Goal: Task Accomplishment & Management: Use online tool/utility

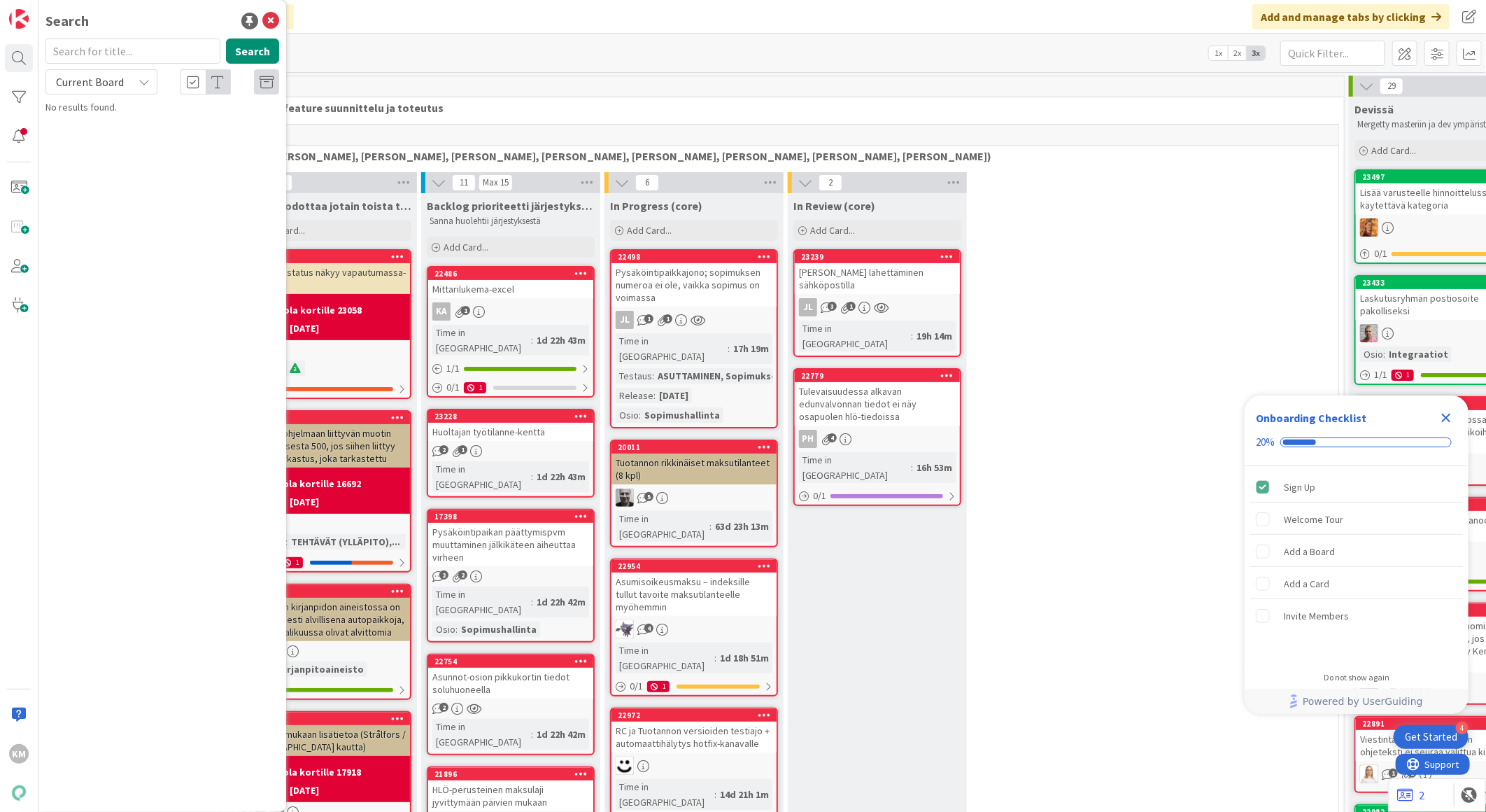
click at [144, 91] on div "Current Board" at bounding box center [101, 81] width 112 height 25
click at [135, 135] on span "All Boards" at bounding box center [126, 140] width 145 height 21
click at [1450, 413] on icon "Close Checklist" at bounding box center [1447, 418] width 9 height 9
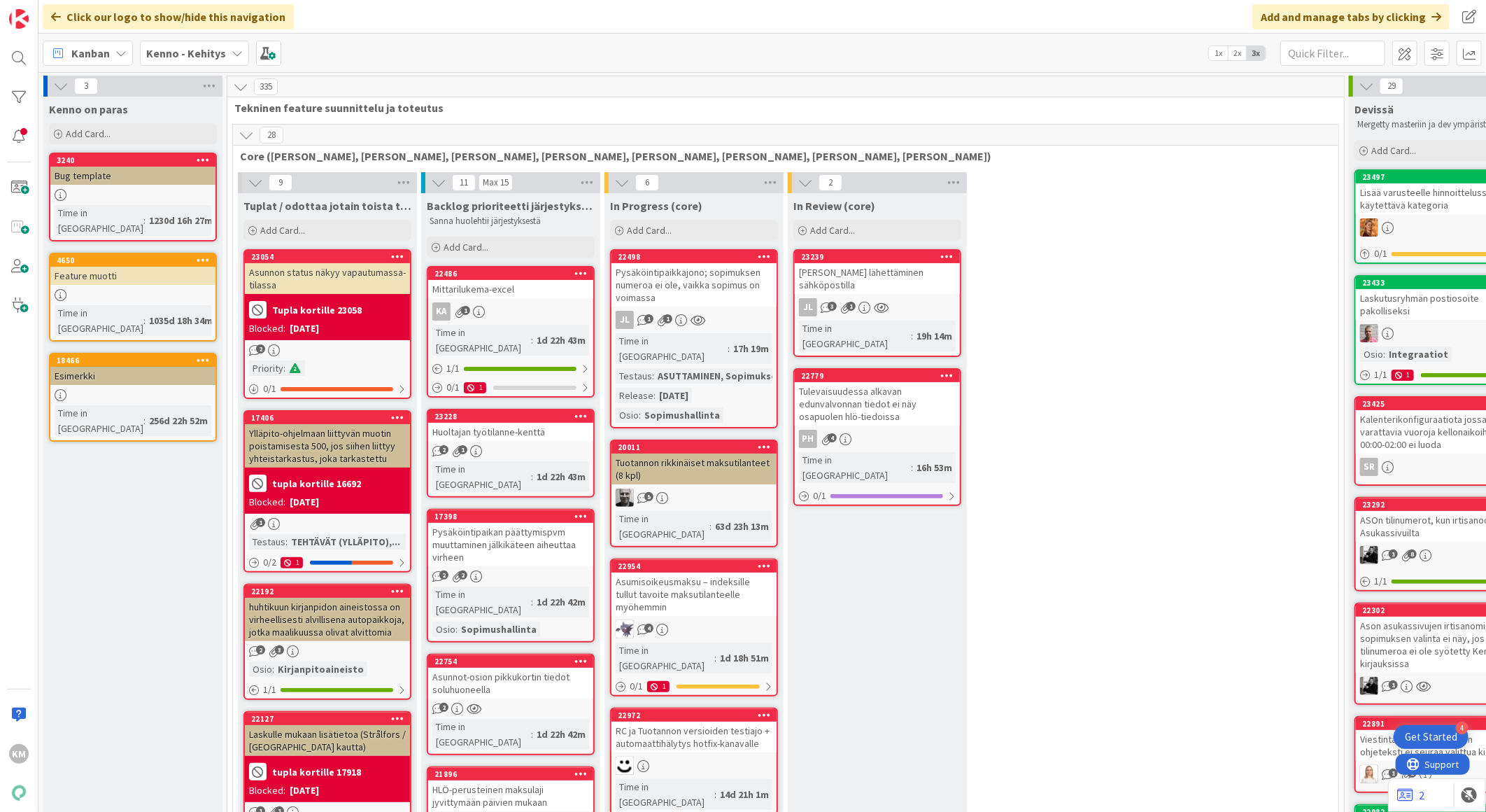
click at [232, 53] on icon at bounding box center [238, 53] width 11 height 11
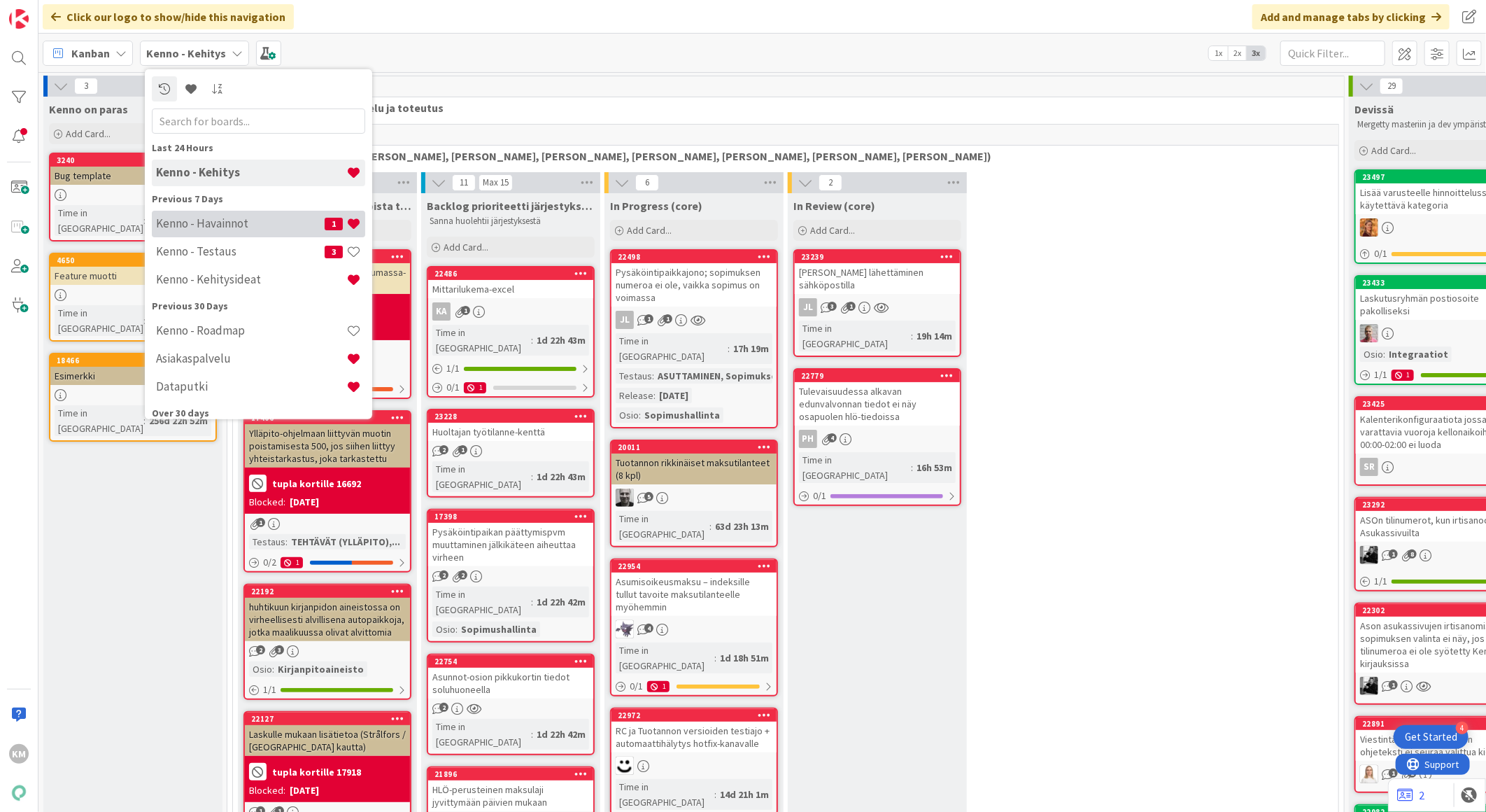
click at [229, 233] on div "Kenno - Havainnot 1" at bounding box center [259, 223] width 214 height 27
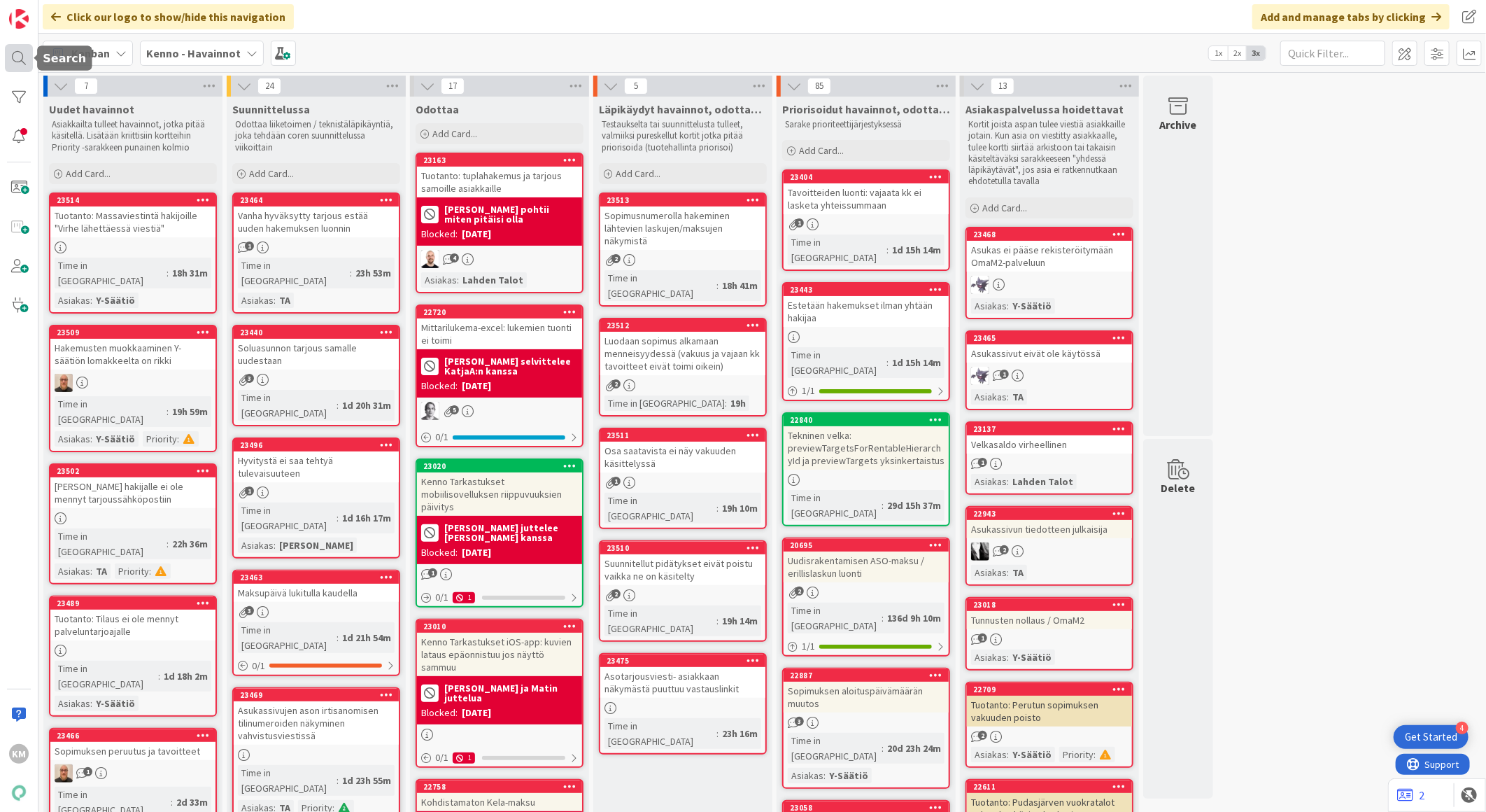
click at [22, 64] on div at bounding box center [18, 58] width 28 height 28
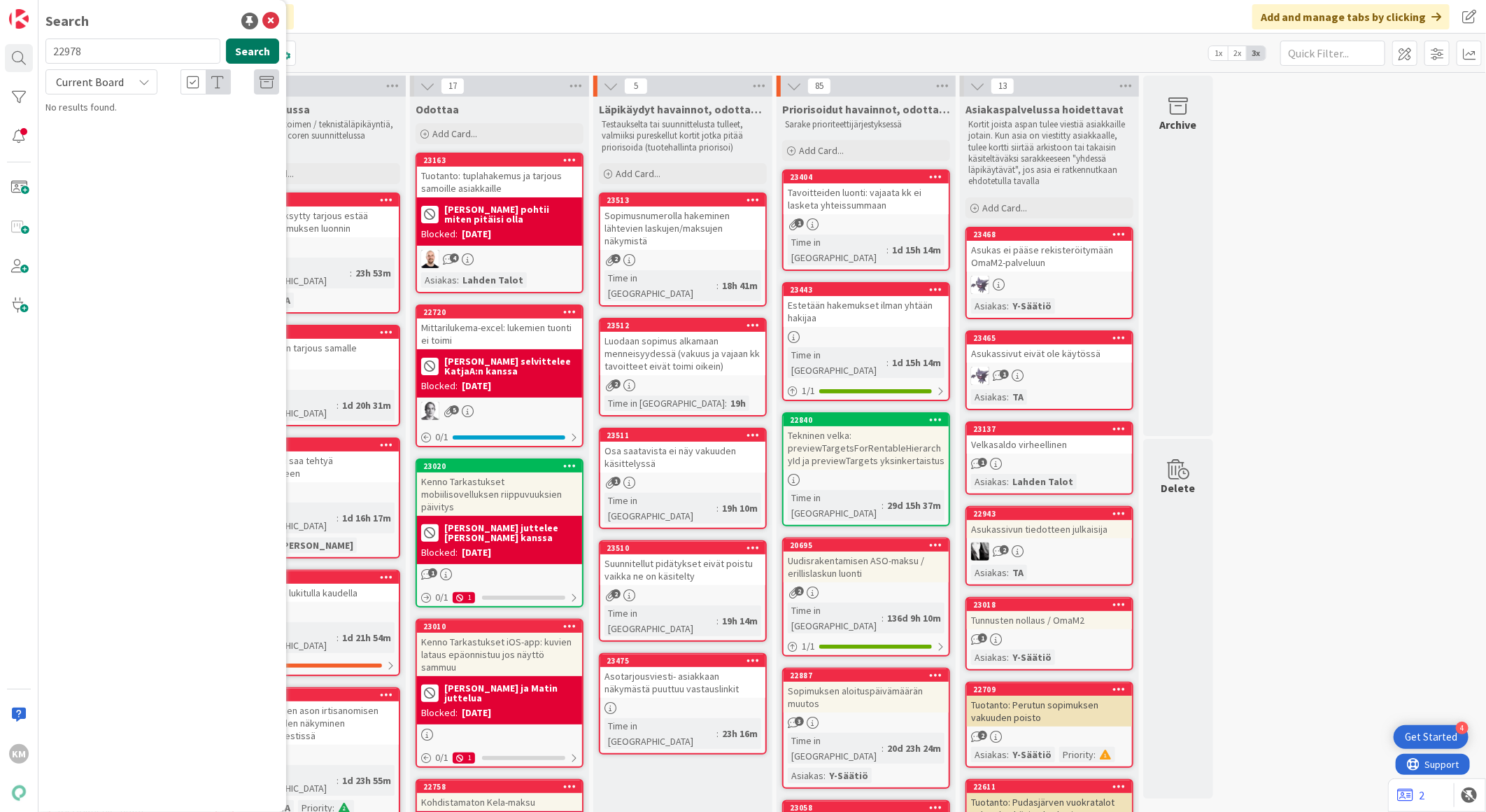
type input "22978"
click at [246, 44] on button "Search" at bounding box center [253, 51] width 53 height 25
click at [141, 81] on icon at bounding box center [144, 82] width 11 height 11
click at [126, 148] on span "All Boards" at bounding box center [126, 140] width 145 height 21
click at [132, 127] on span "Viestintä osiossa dokumentin liittäminen "klikkaa tästä" toiminnon kautta ei to…" at bounding box center [167, 131] width 203 height 28
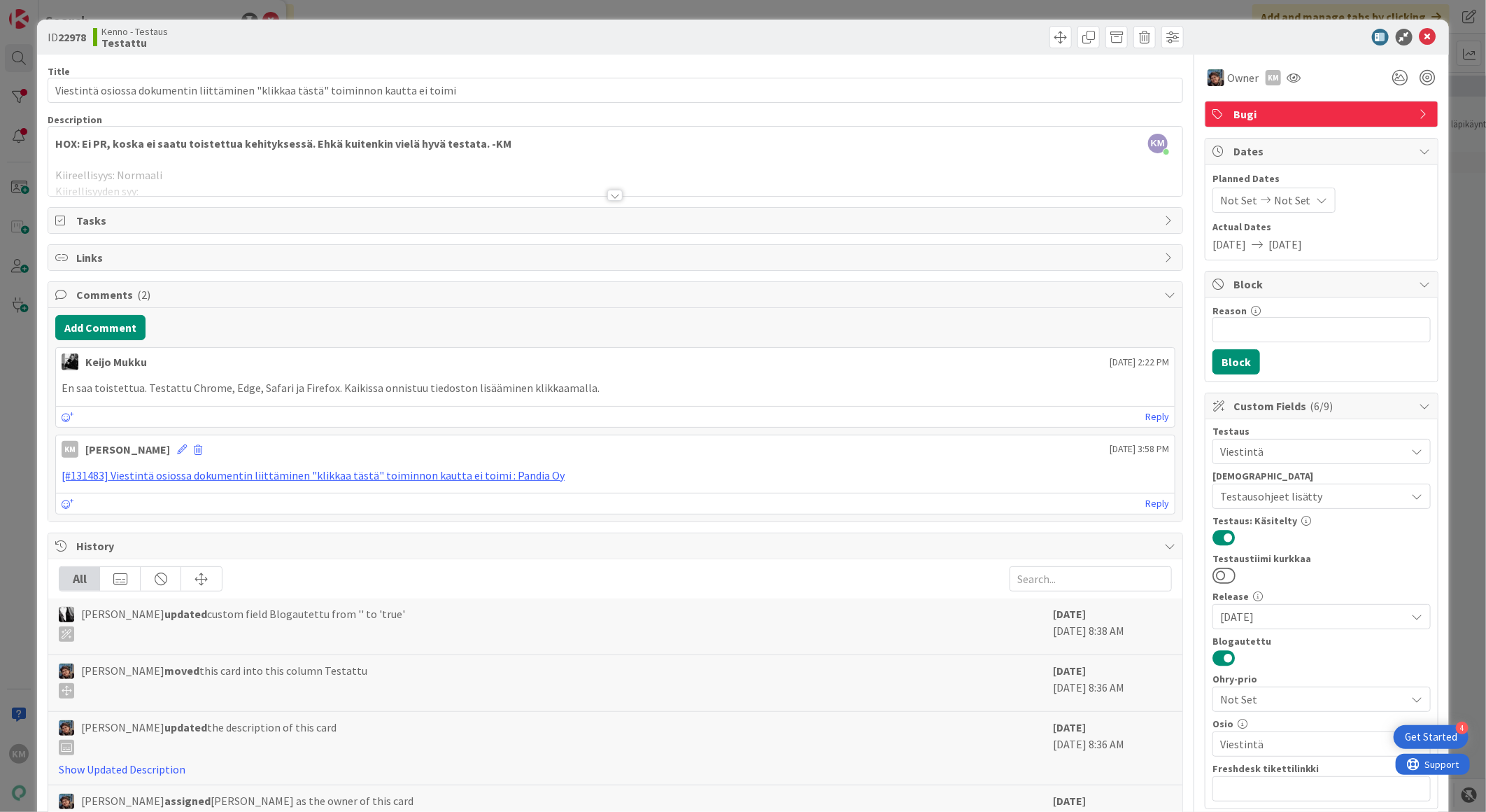
click at [614, 191] on div at bounding box center [615, 195] width 16 height 11
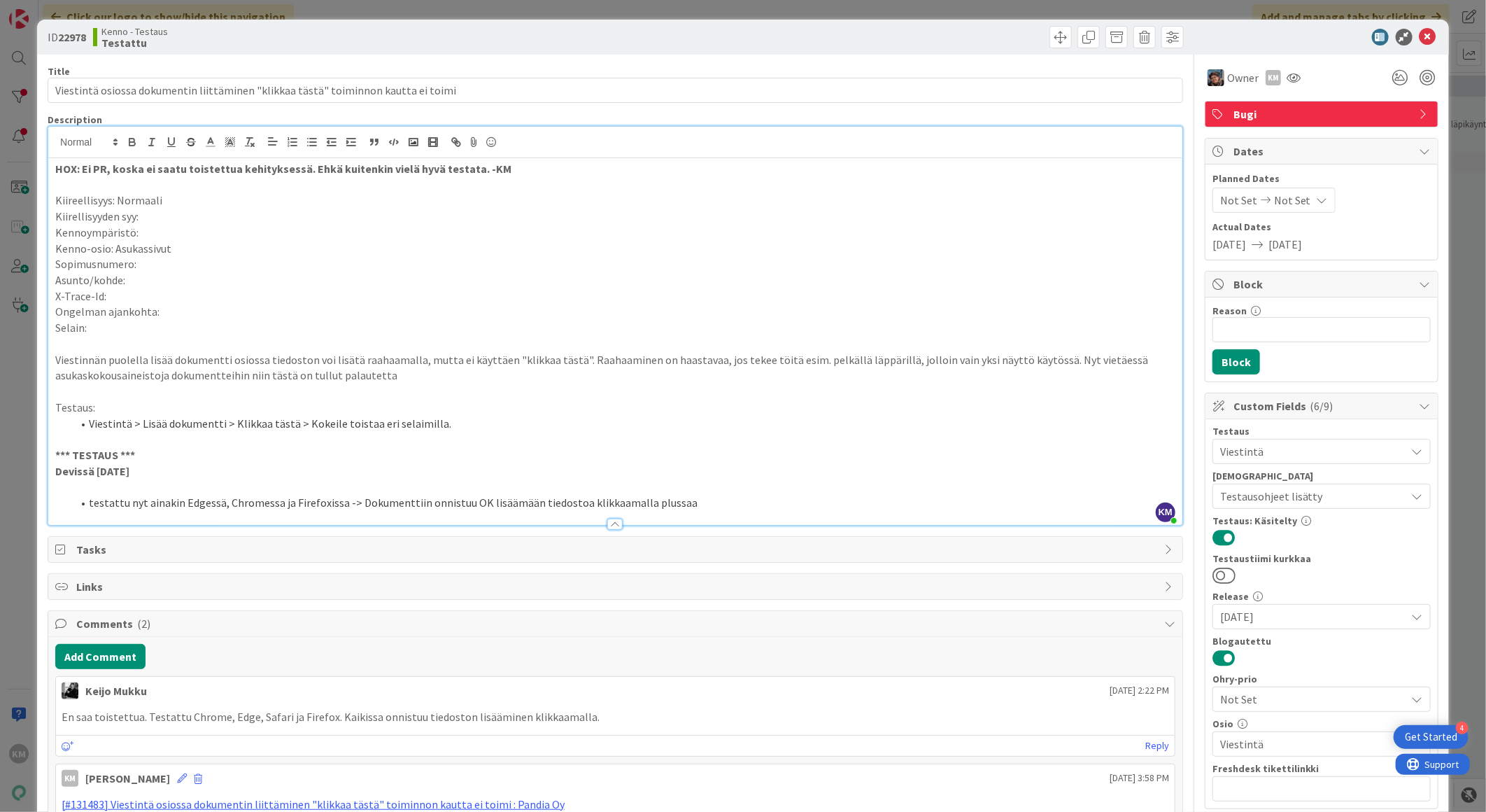
click at [72, 37] on b "22978" at bounding box center [72, 37] width 28 height 14
copy b "22978"
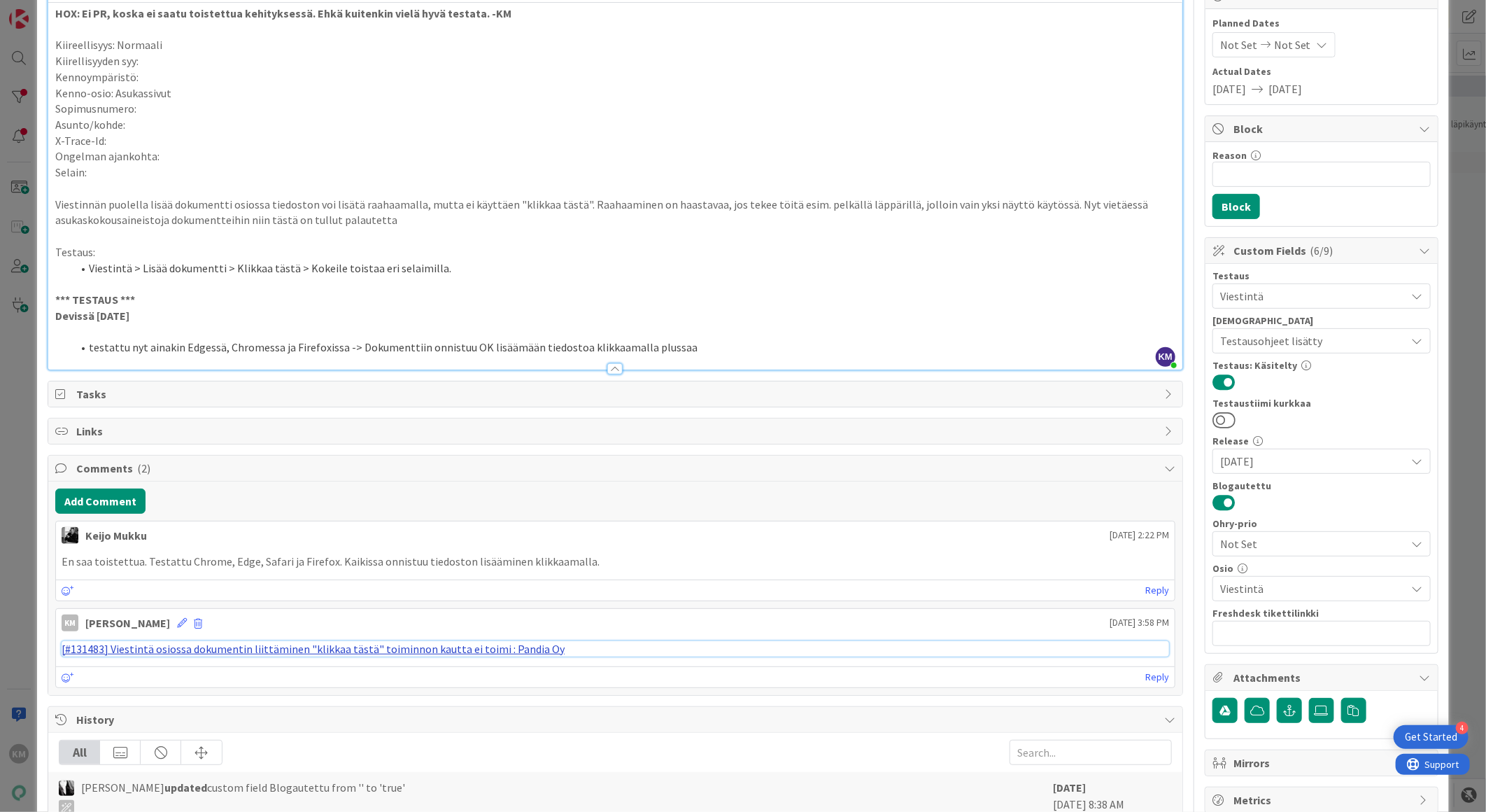
click at [424, 649] on link "[#131483] Viestintä osiossa dokumentin liittäminen "klikkaa tästä" toiminnon ka…" at bounding box center [313, 648] width 503 height 14
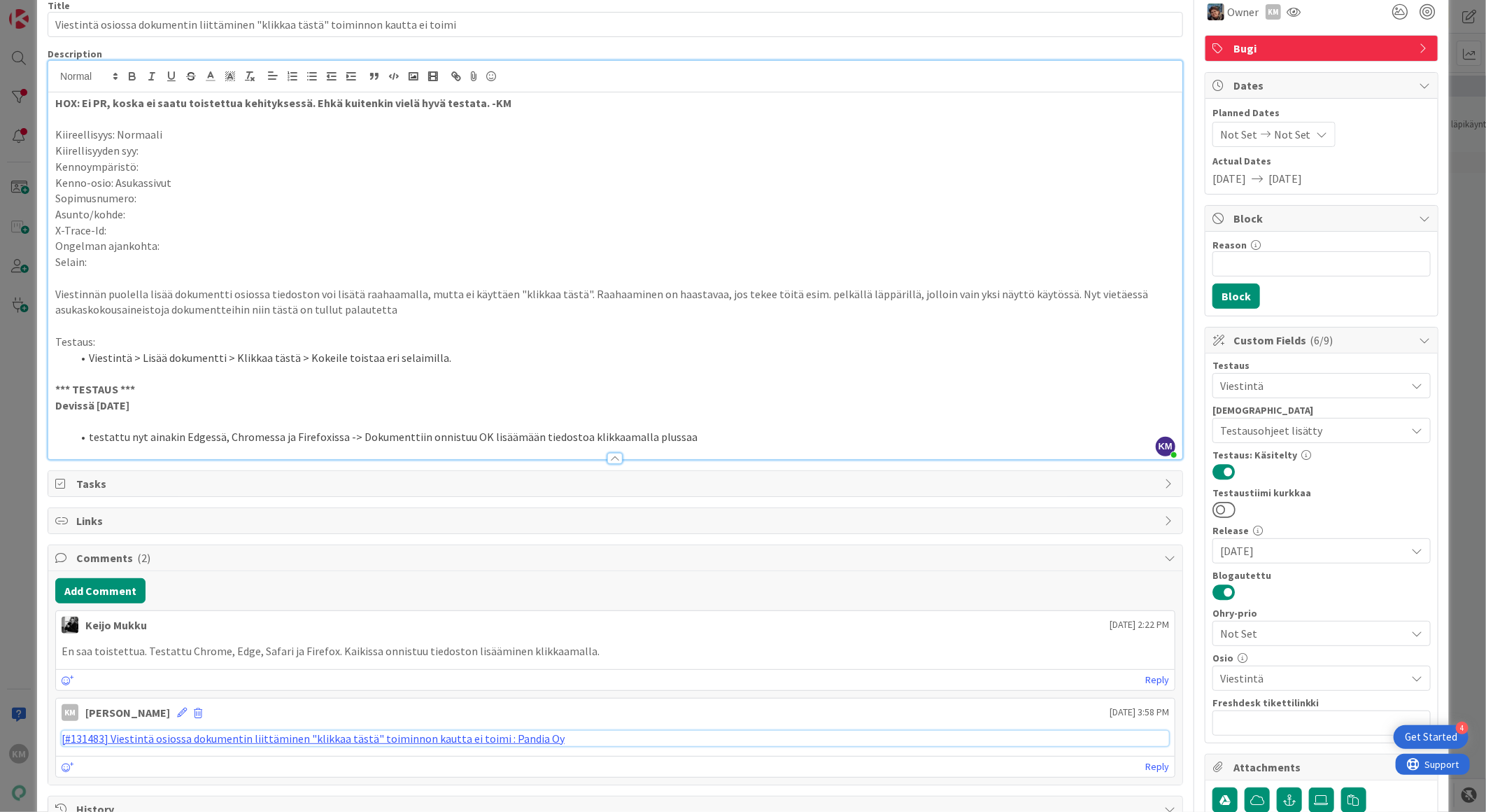
scroll to position [0, 0]
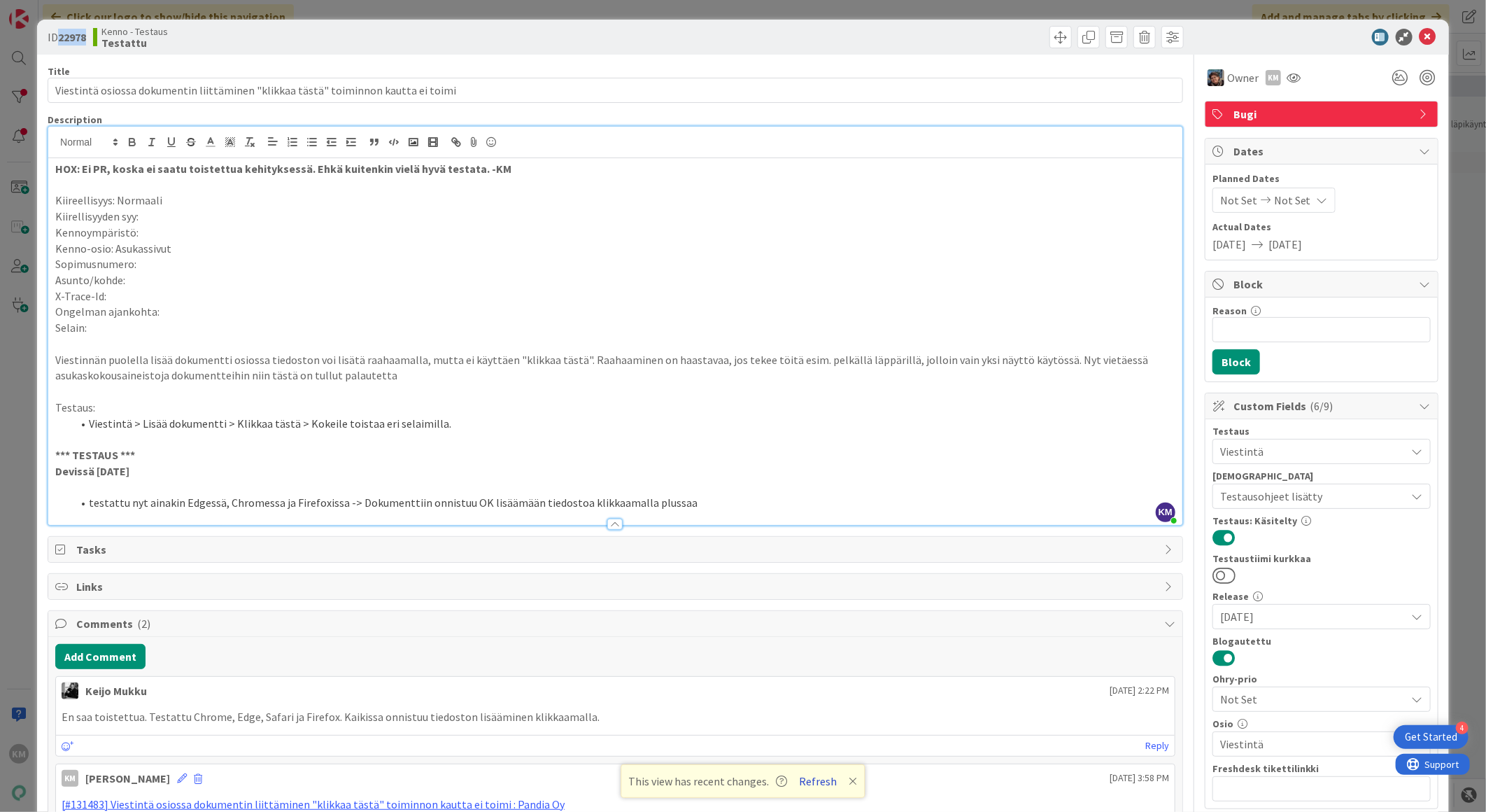
click at [820, 782] on button "Refresh" at bounding box center [818, 781] width 48 height 18
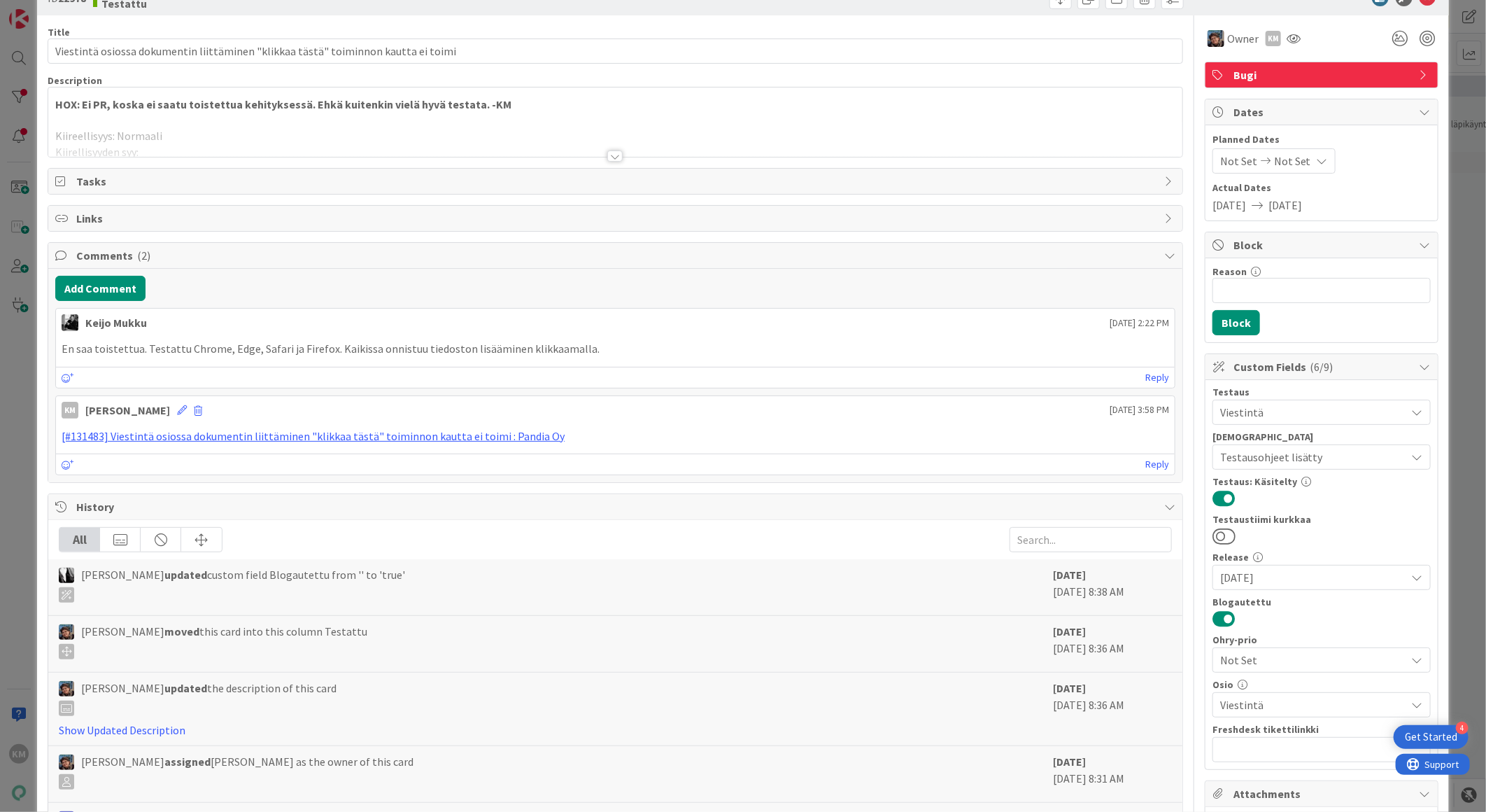
scroll to position [77, 0]
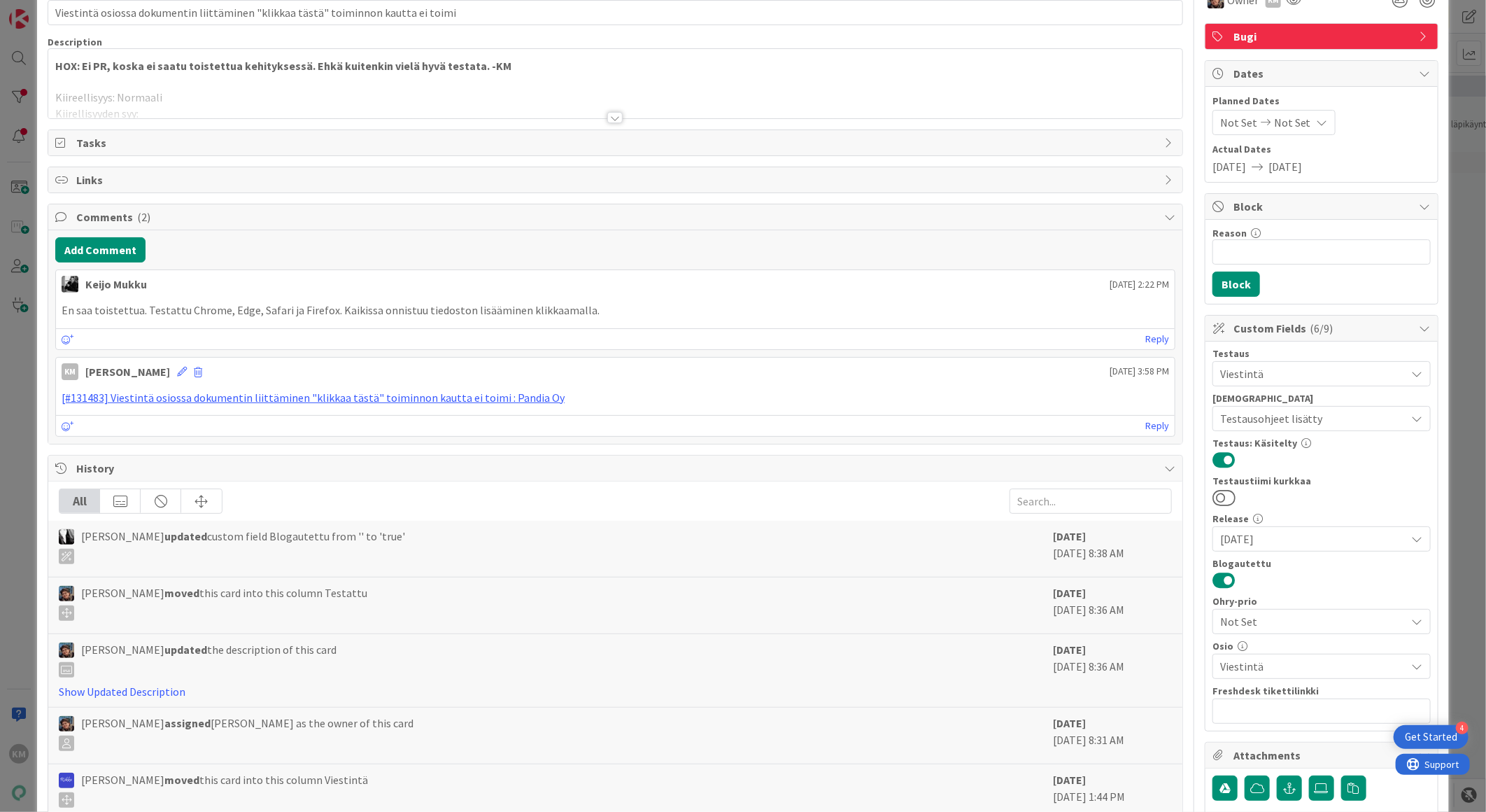
click at [610, 119] on div at bounding box center [615, 118] width 16 height 11
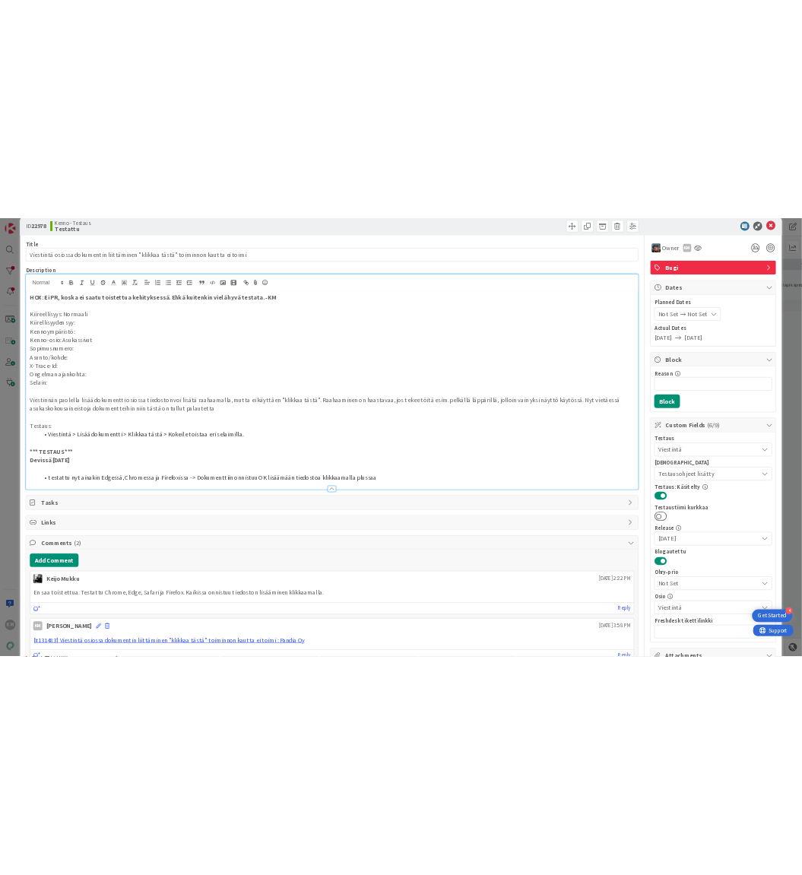
scroll to position [0, 0]
